Goal: Information Seeking & Learning: Learn about a topic

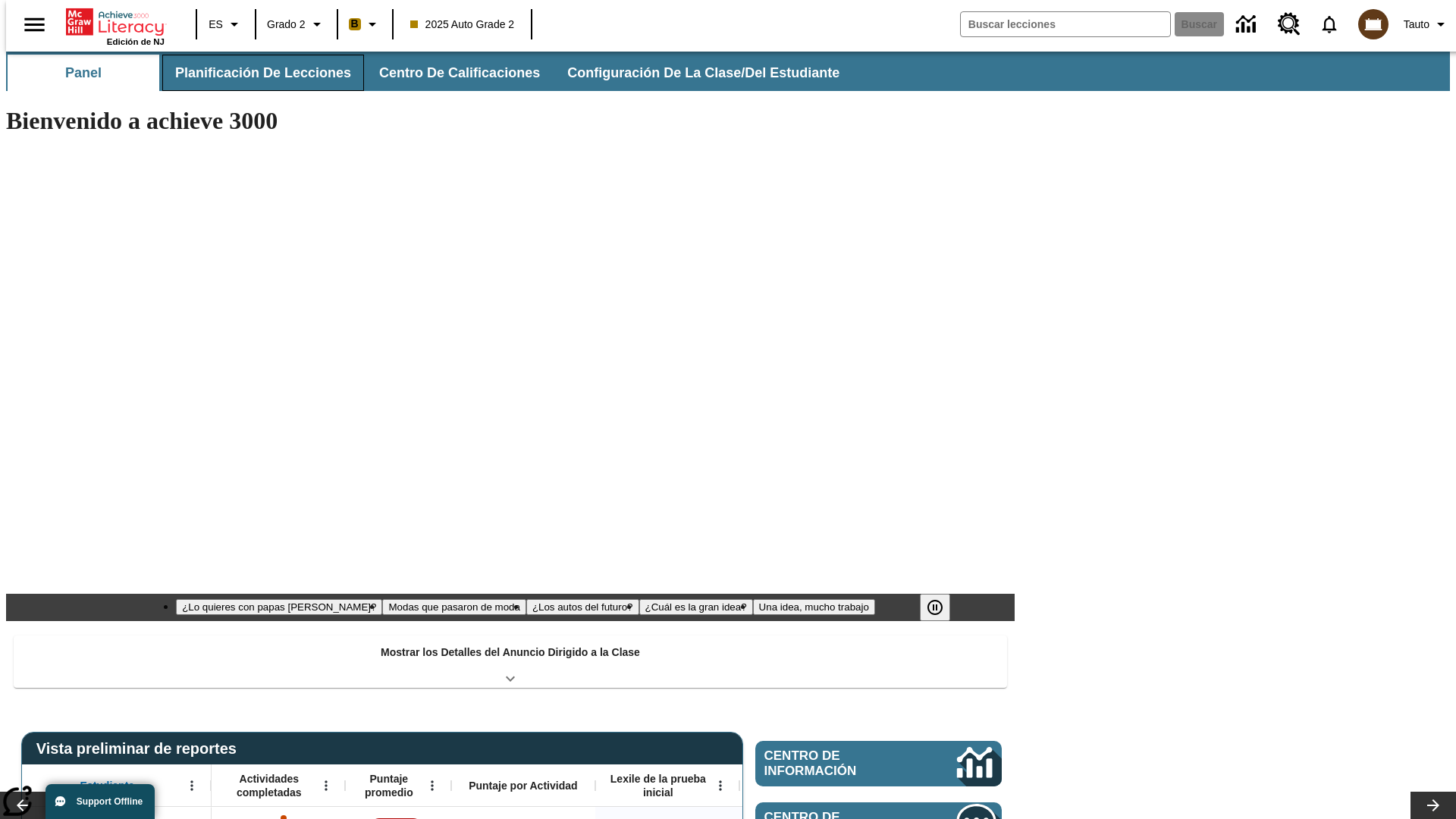
click at [254, 73] on button "Planificación de lecciones" at bounding box center [263, 73] width 202 height 37
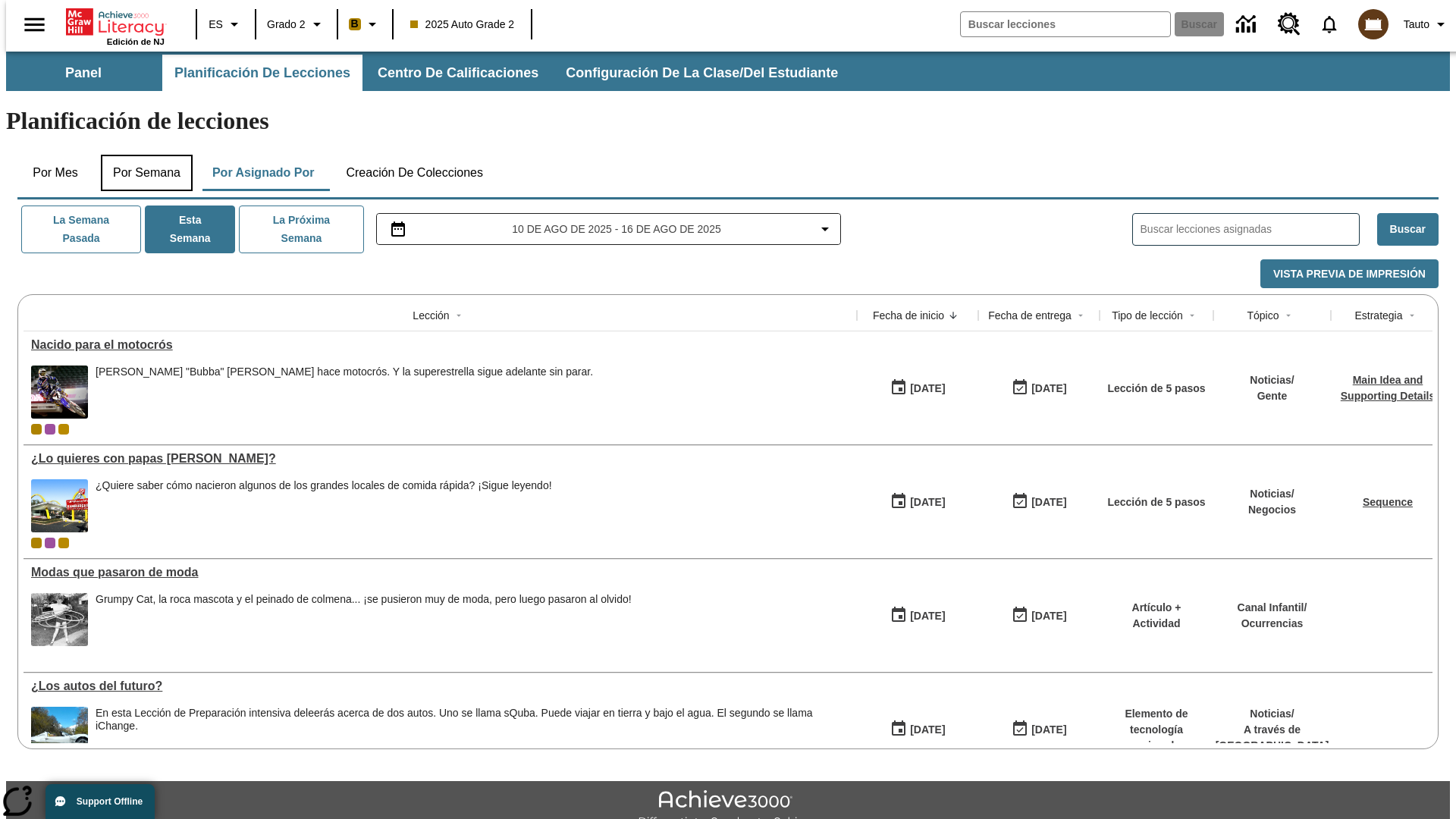
click at [142, 155] on button "Por semana" at bounding box center [147, 173] width 91 height 37
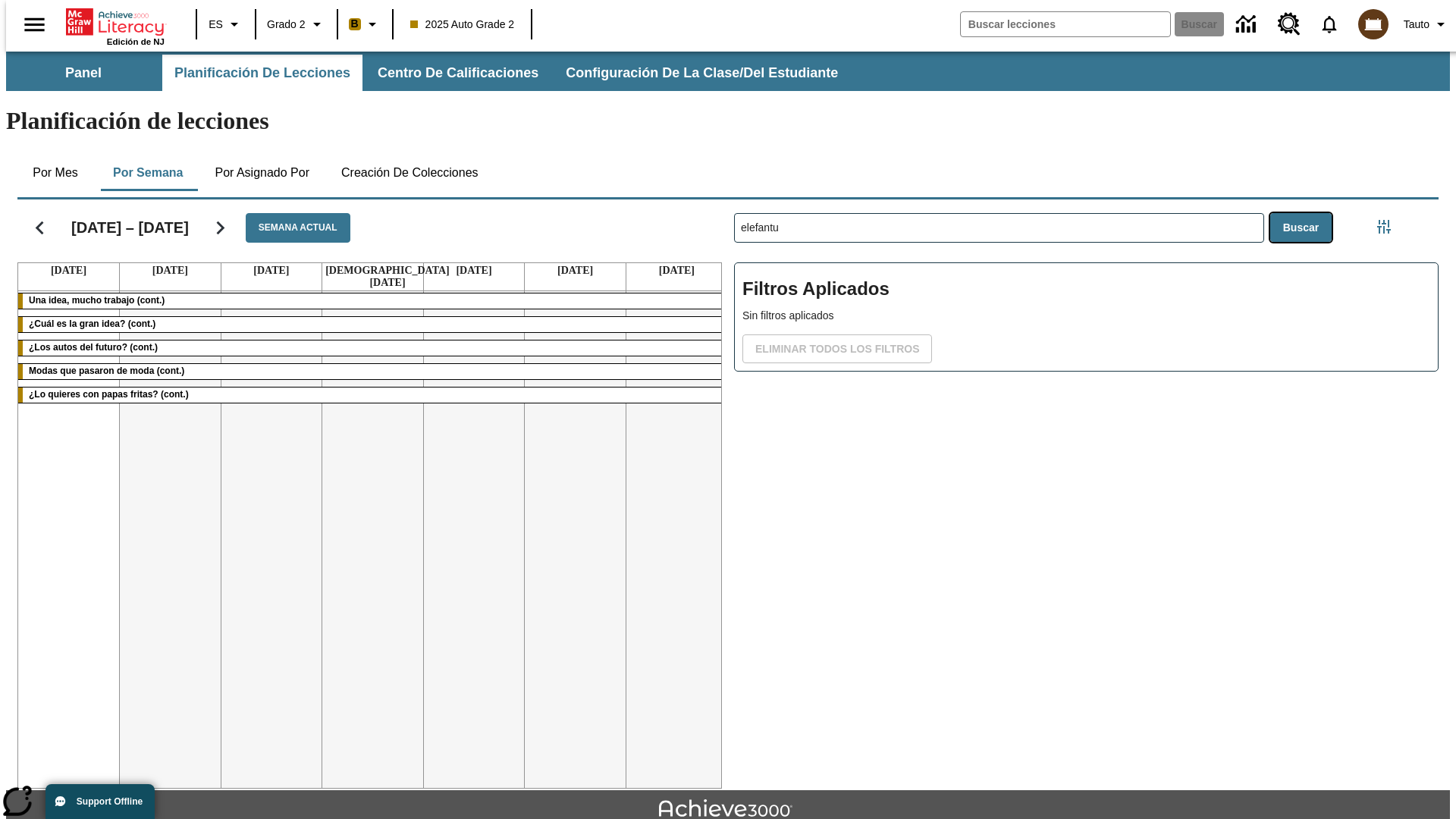
click at [1304, 213] on button "Buscar" at bounding box center [1300, 228] width 61 height 29
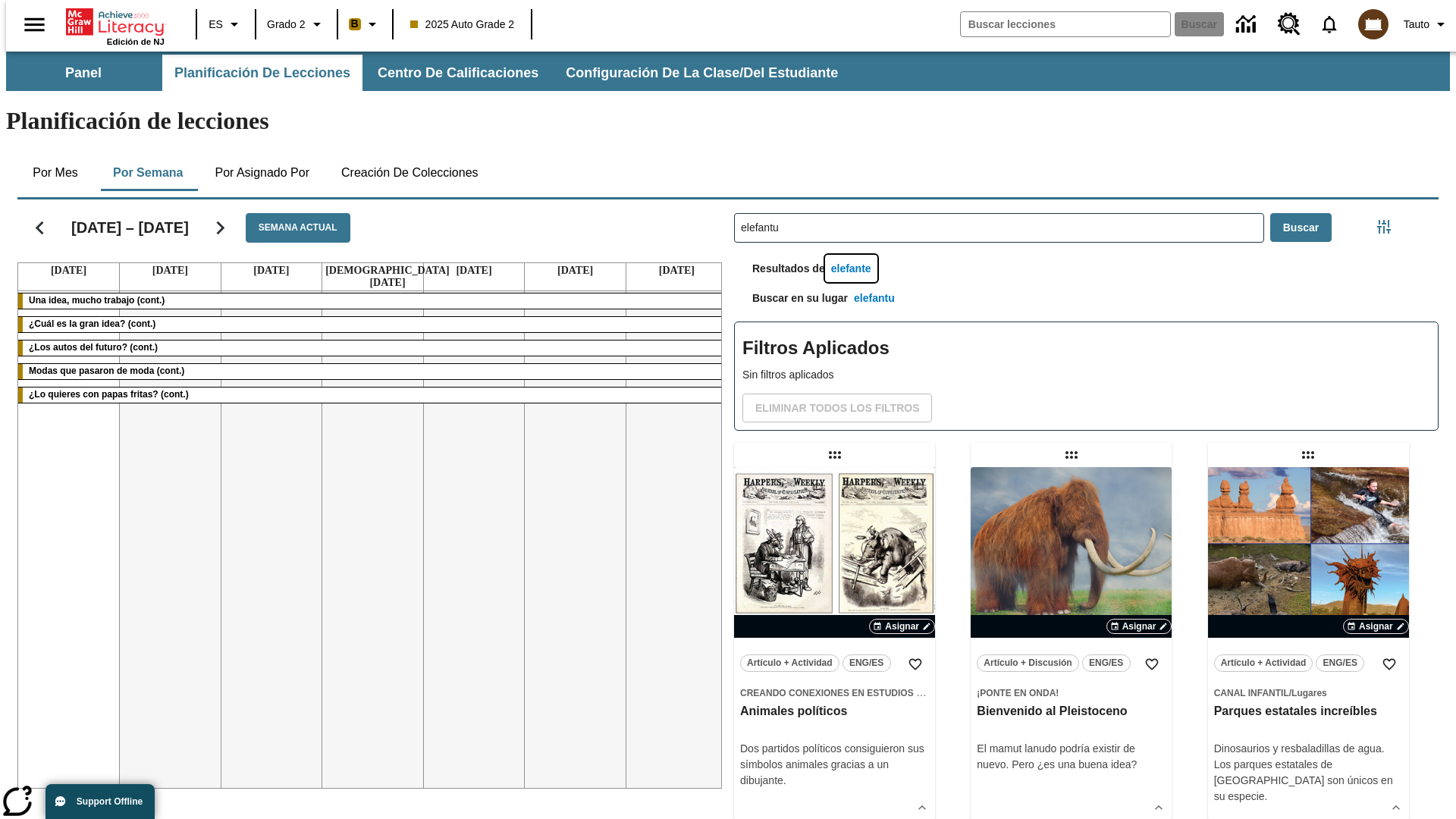
click at [853, 255] on button "elefante" at bounding box center [851, 269] width 52 height 28
type input "elefante"
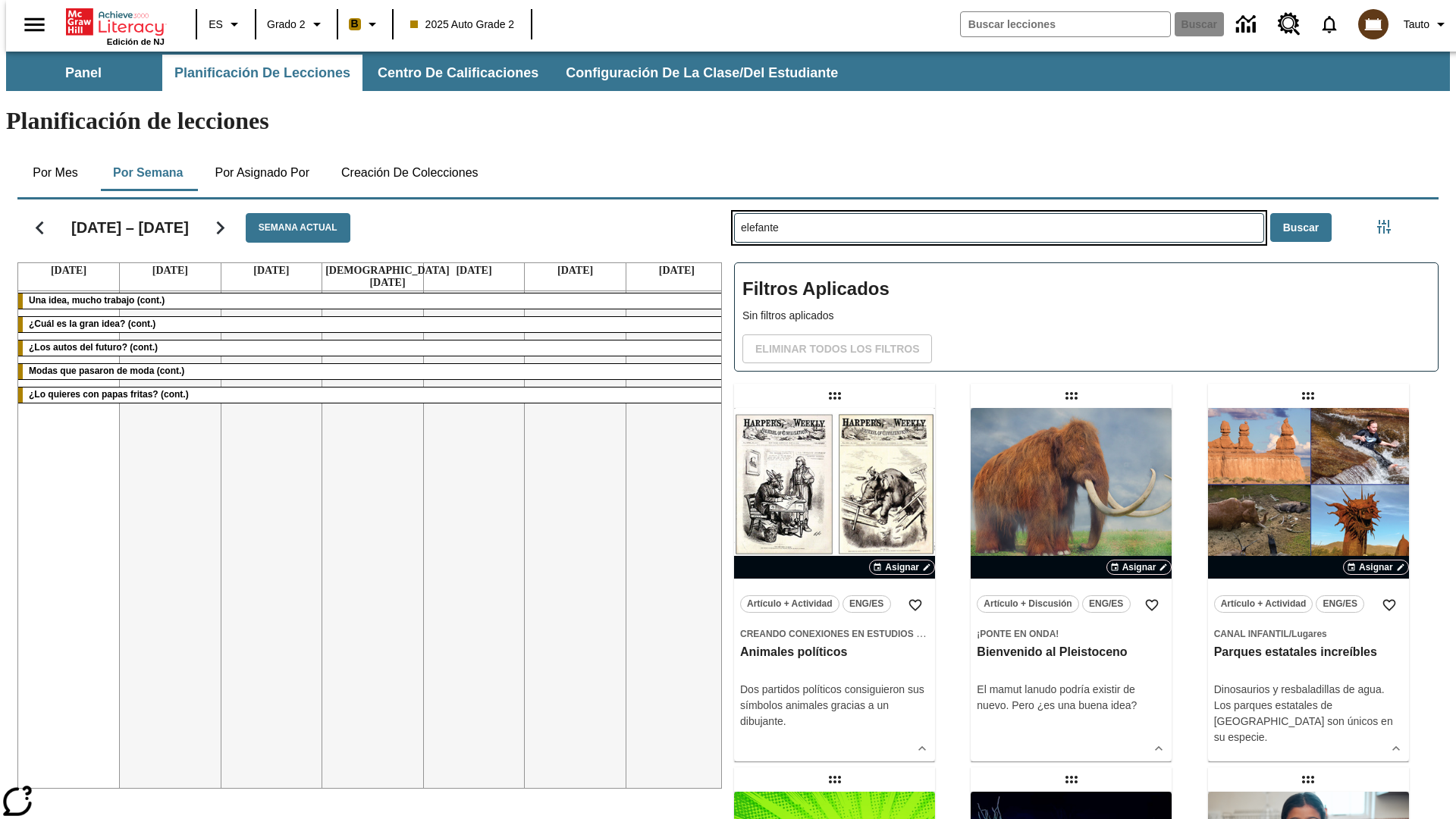
type input "elefantu"
